Goal: Task Accomplishment & Management: Complete application form

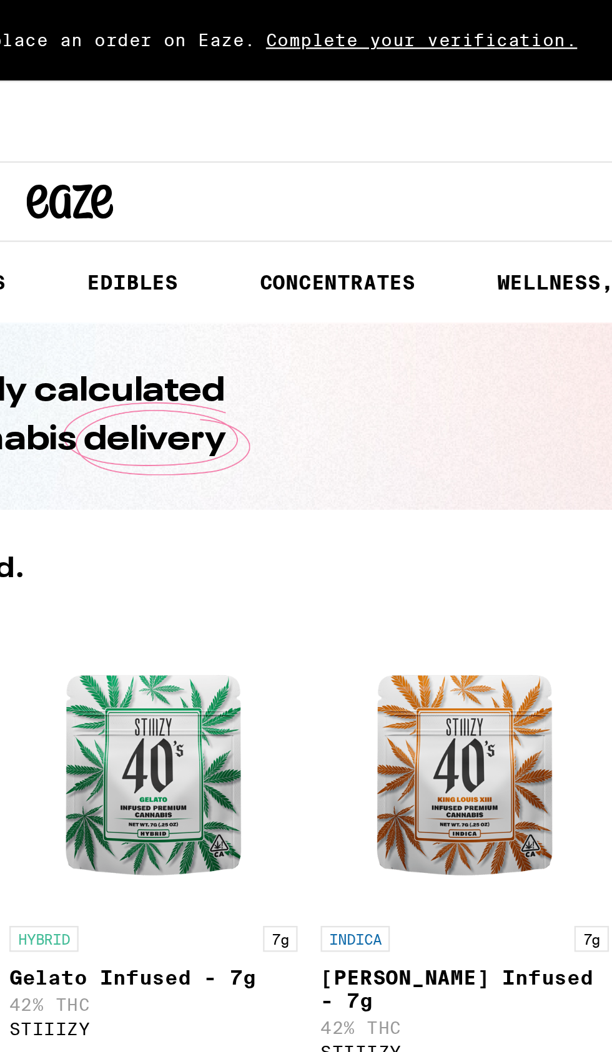
click at [471, 20] on span "Complete your verification." at bounding box center [458, 17] width 144 height 8
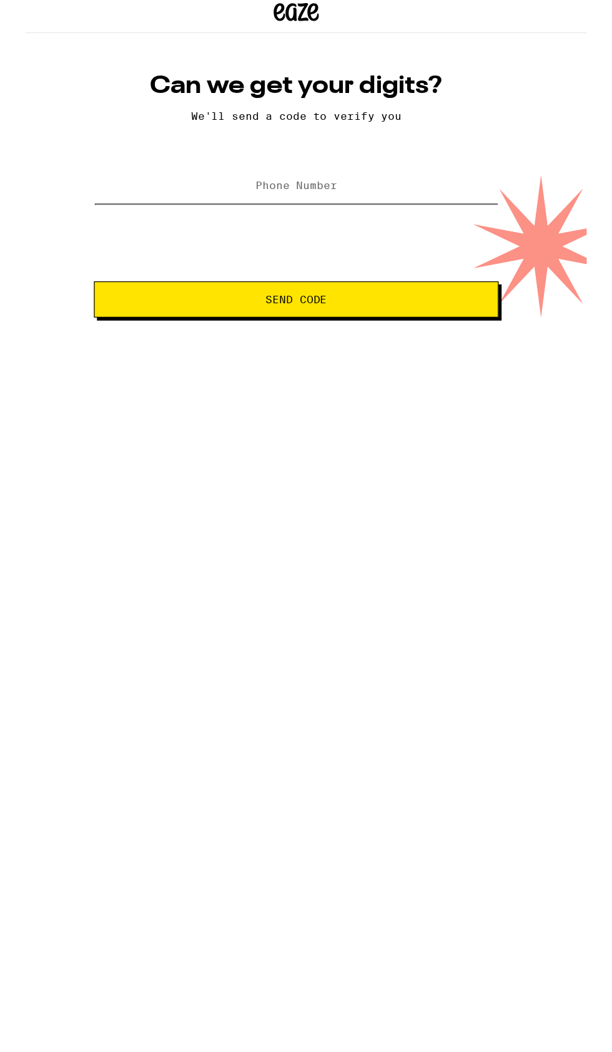
click at [359, 154] on input "Phone Number" at bounding box center [306, 162] width 335 height 28
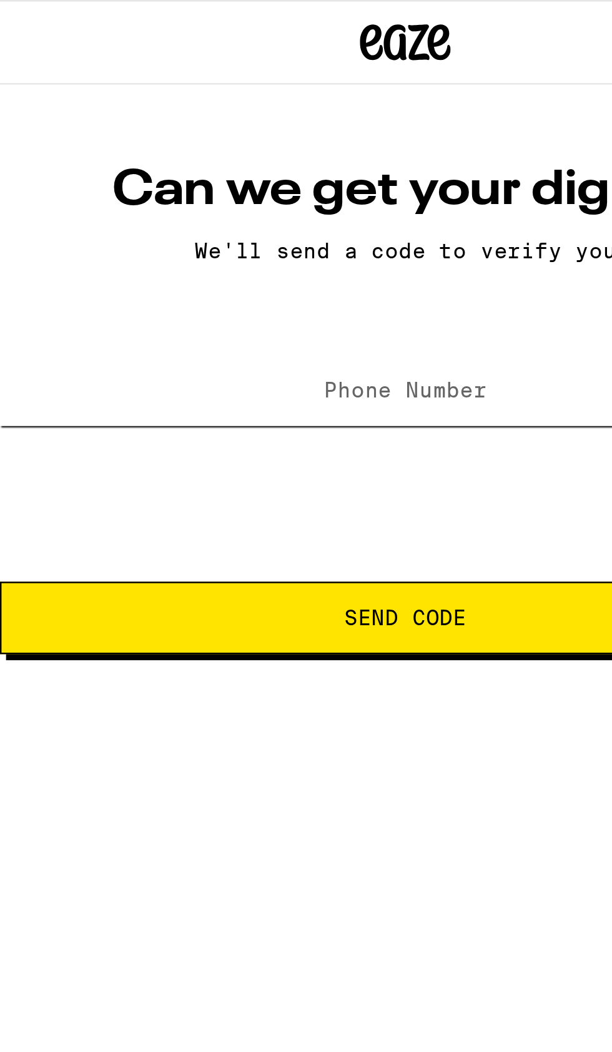
type input "[PHONE_NUMBER]"
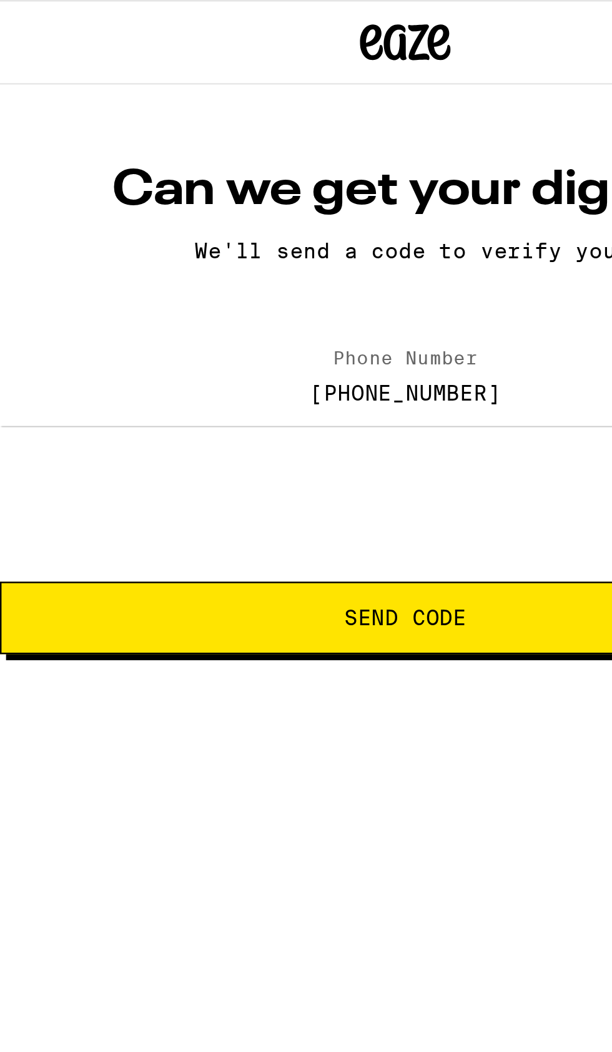
click at [354, 254] on span "Send Code" at bounding box center [305, 255] width 313 height 9
